Goal: Information Seeking & Learning: Check status

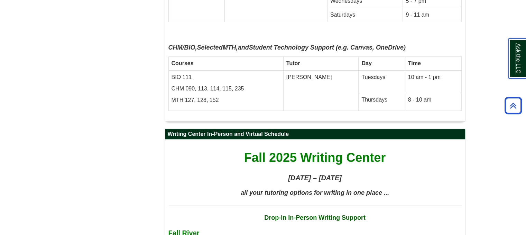
scroll to position [2733, 0]
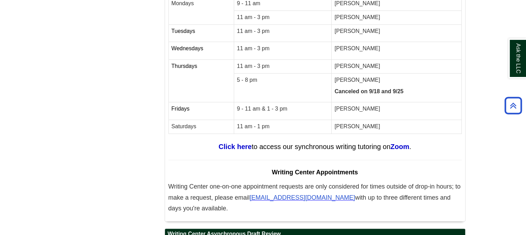
scroll to position [3321, 0]
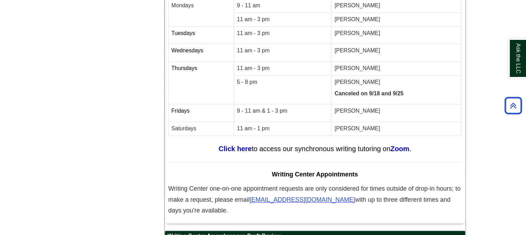
click at [457, 75] on td "[PERSON_NAME] Canceled on 9/18 and 9/25" at bounding box center [397, 89] width 130 height 29
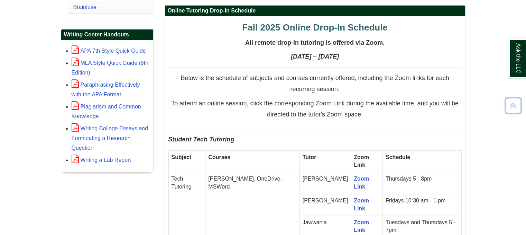
scroll to position [588, 0]
